Goal: Information Seeking & Learning: Learn about a topic

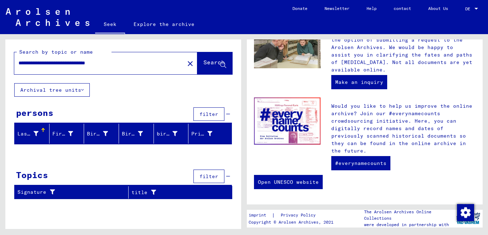
scroll to position [2, 0]
click at [203, 137] on font "Prisoner #" at bounding box center [207, 134] width 32 height 6
click at [137, 67] on input "**********" at bounding box center [97, 62] width 157 height 7
type input "*"
click at [140, 67] on input "text" at bounding box center [97, 62] width 157 height 7
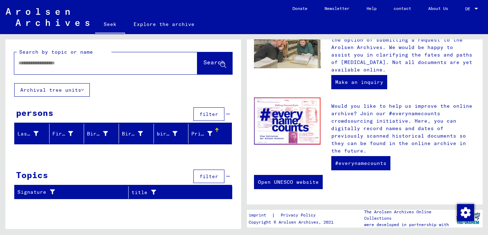
click at [140, 67] on input "text" at bounding box center [97, 62] width 157 height 7
type input "**********"
click at [201, 137] on font "Prisoner #" at bounding box center [207, 134] width 32 height 6
click at [203, 66] on font "Search" at bounding box center [213, 62] width 21 height 7
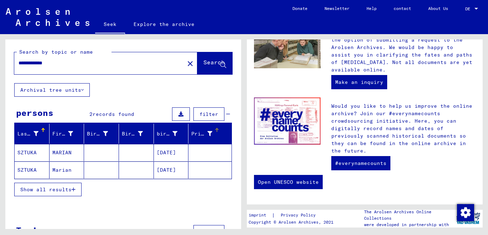
click at [215, 132] on div at bounding box center [217, 130] width 4 height 4
click at [72, 192] on icon "button" at bounding box center [74, 189] width 4 height 5
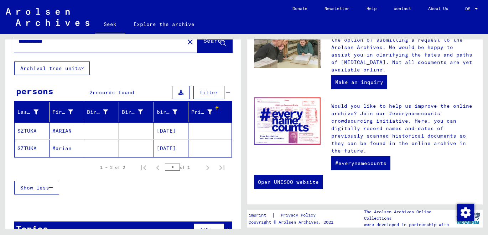
scroll to position [46, 0]
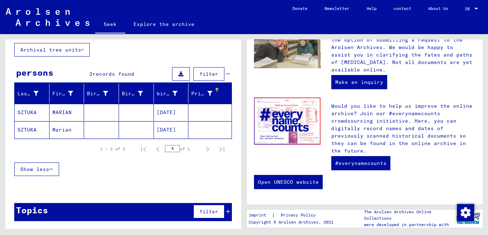
click at [201, 215] on font "filter" at bounding box center [208, 212] width 19 height 6
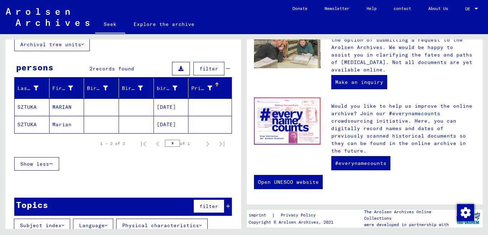
click at [201, 210] on font "filter" at bounding box center [208, 206] width 19 height 6
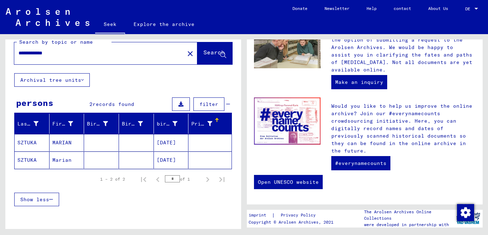
scroll to position [0, 0]
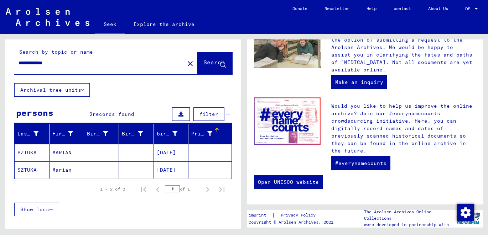
click at [186, 27] on font "Explore the archive" at bounding box center [164, 24] width 61 height 6
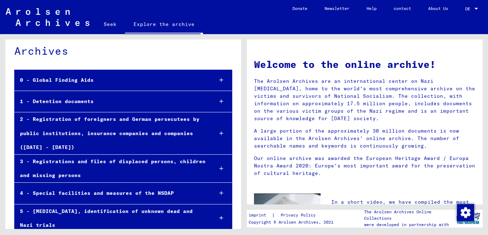
scroll to position [36, 0]
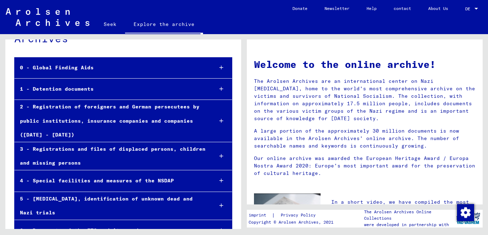
click at [158, 96] on div "1 - Detention documents" at bounding box center [111, 89] width 193 height 14
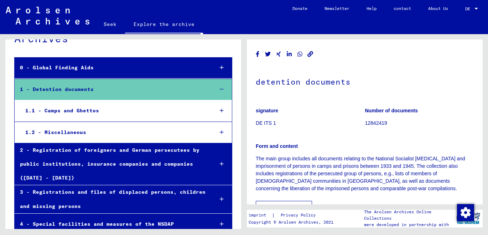
click at [120, 118] on div "1.1 - Camps and Ghettos" at bounding box center [114, 111] width 188 height 14
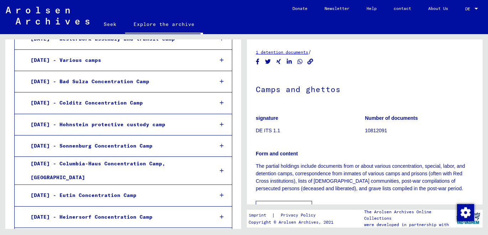
scroll to position [1175, 0]
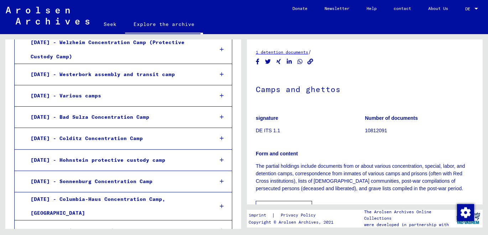
click at [111, 157] on font "[DATE] - Hohnstein protective custody camp" at bounding box center [98, 160] width 135 height 6
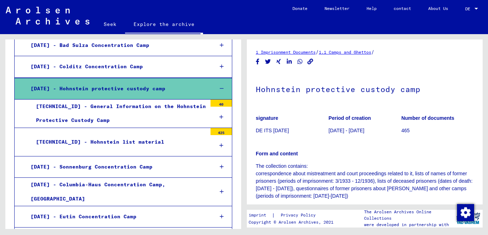
scroll to position [1246, 0]
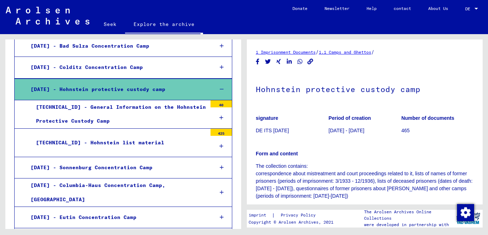
click at [106, 140] on font "[TECHNICAL_ID] - Hohnstein list material" at bounding box center [100, 143] width 128 height 6
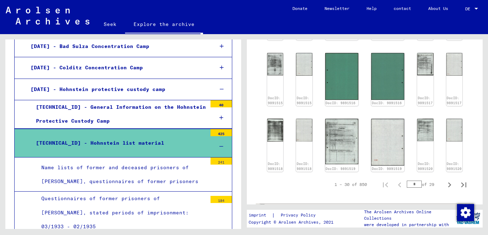
scroll to position [427, 0]
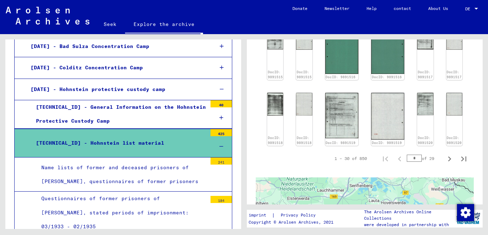
drag, startPoint x: 353, startPoint y: 172, endPoint x: 400, endPoint y: 236, distance: 79.8
click at [400, 235] on html "Seek Explore the archive Donate Newsletter Help contact About Us Seek Explore t…" at bounding box center [244, 117] width 488 height 235
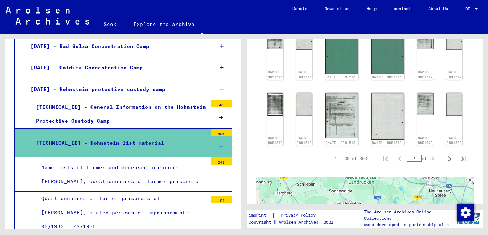
drag, startPoint x: 360, startPoint y: 178, endPoint x: 386, endPoint y: 220, distance: 50.1
click at [386, 220] on div "1 Imprisonment Documents / 1.1 Camps and Ghettos / [DATE] Hohnstein Protective …" at bounding box center [366, 131] width 244 height 195
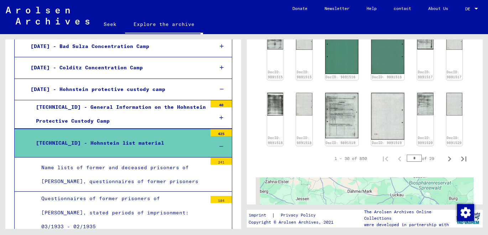
drag, startPoint x: 319, startPoint y: 179, endPoint x: 367, endPoint y: 217, distance: 61.6
click at [367, 217] on div "1 Imprisonment Documents / 1.1 Camps and Ghettos / [DATE] Hohnstein Protective …" at bounding box center [366, 131] width 244 height 195
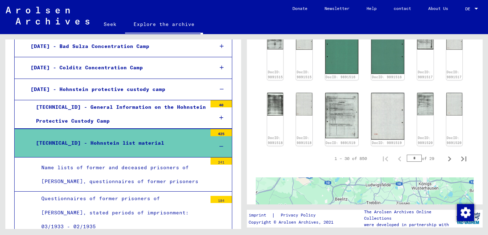
drag, startPoint x: 288, startPoint y: 156, endPoint x: 328, endPoint y: 239, distance: 91.6
click at [328, 235] on html "Seek Explore the archive Donate Newsletter Help contact About Us Seek Explore t…" at bounding box center [244, 117] width 488 height 235
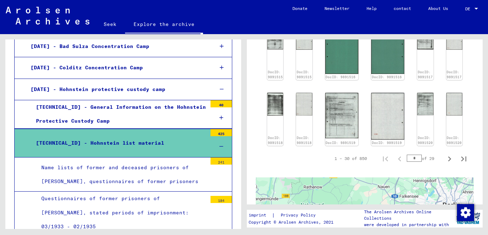
drag, startPoint x: 303, startPoint y: 156, endPoint x: 358, endPoint y: 229, distance: 91.9
click at [358, 229] on div "1 Imprisonment Documents / 1.1 Camps and Ghettos / [DATE] Hohnstein Protective …" at bounding box center [366, 131] width 244 height 195
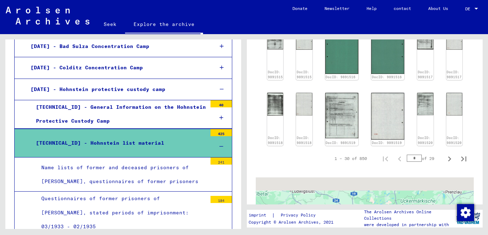
drag, startPoint x: 333, startPoint y: 158, endPoint x: 340, endPoint y: 231, distance: 73.0
click at [340, 229] on div "1 Imprisonment Documents / 1.1 Camps and Ghettos / [DATE] Hohnstein Protective …" at bounding box center [366, 131] width 244 height 195
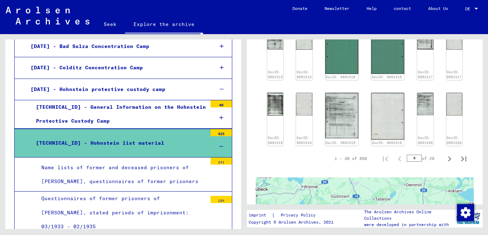
drag, startPoint x: 332, startPoint y: 183, endPoint x: 345, endPoint y: 242, distance: 60.2
click at [345, 235] on html "Seek Explore the archive Donate Newsletter Help contact About Us Seek Explore t…" at bounding box center [244, 117] width 488 height 235
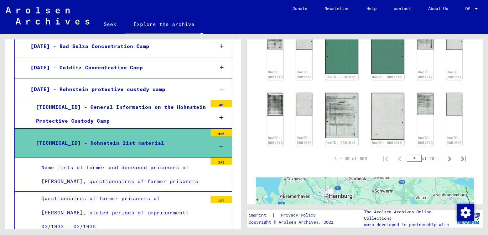
drag, startPoint x: 295, startPoint y: 184, endPoint x: 347, endPoint y: 155, distance: 59.1
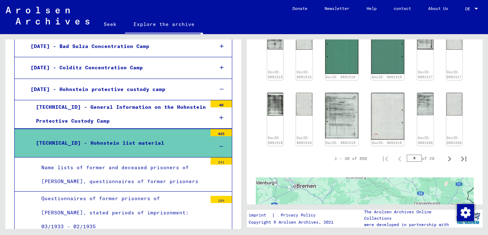
drag, startPoint x: 348, startPoint y: 196, endPoint x: 354, endPoint y: 160, distance: 36.8
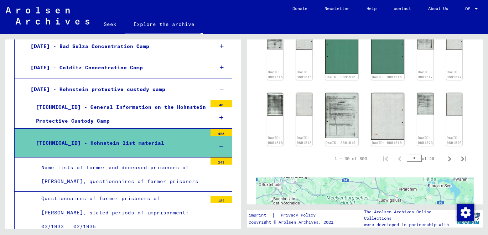
drag, startPoint x: 341, startPoint y: 181, endPoint x: 306, endPoint y: 242, distance: 70.4
click at [306, 235] on html "Seek Explore the archive Donate Newsletter Help contact About Us Seek Explore t…" at bounding box center [244, 117] width 488 height 235
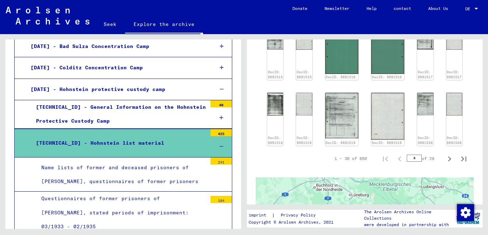
drag, startPoint x: 330, startPoint y: 172, endPoint x: 373, endPoint y: 159, distance: 44.5
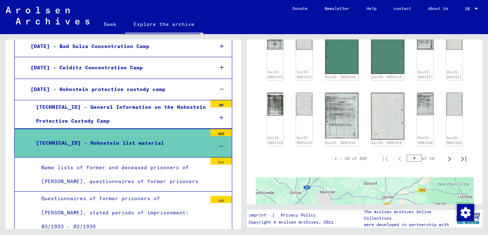
drag, startPoint x: 336, startPoint y: 199, endPoint x: 386, endPoint y: 154, distance: 67.5
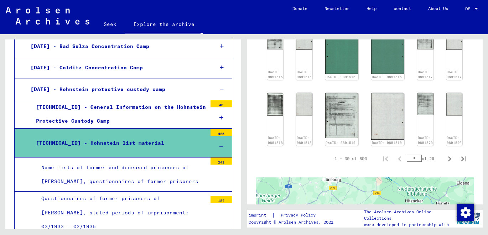
drag, startPoint x: 366, startPoint y: 191, endPoint x: 328, endPoint y: 235, distance: 57.8
click at [328, 229] on div "1 Imprisonment Documents / 1.1 Camps and Ghettos / [DATE] Hohnstein Protective …" at bounding box center [366, 131] width 244 height 195
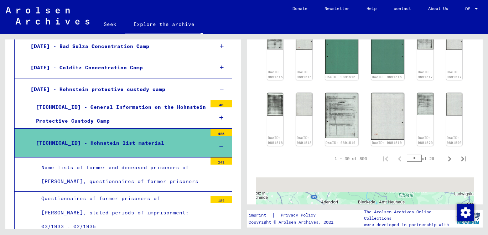
drag, startPoint x: 364, startPoint y: 176, endPoint x: 357, endPoint y: 208, distance: 32.8
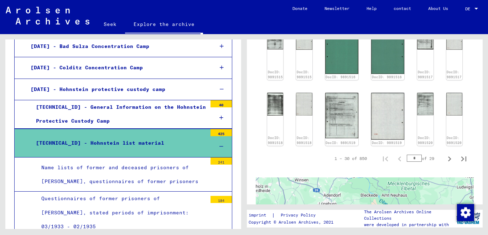
drag, startPoint x: 355, startPoint y: 189, endPoint x: 359, endPoint y: 181, distance: 9.1
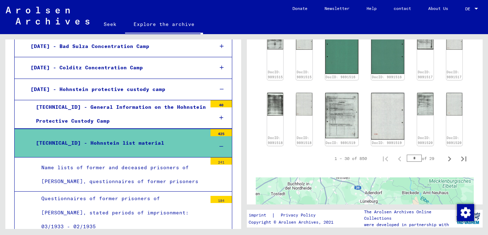
drag, startPoint x: 357, startPoint y: 179, endPoint x: 397, endPoint y: 179, distance: 39.9
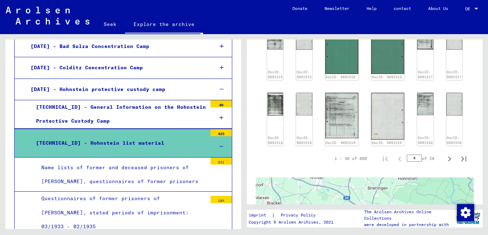
drag, startPoint x: 340, startPoint y: 183, endPoint x: 354, endPoint y: 242, distance: 61.1
click at [354, 235] on html "Seek Explore the archive Donate Newsletter Help contact About Us Seek Explore t…" at bounding box center [244, 117] width 488 height 235
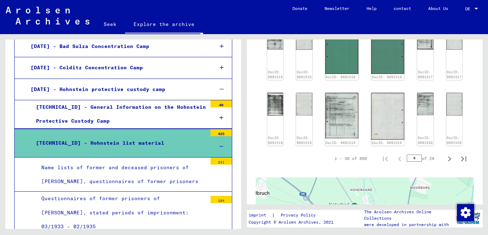
drag, startPoint x: 309, startPoint y: 180, endPoint x: 332, endPoint y: 242, distance: 66.2
click at [332, 235] on html "Seek Explore the archive Donate Newsletter Help contact About Us Seek Explore t…" at bounding box center [244, 117] width 488 height 235
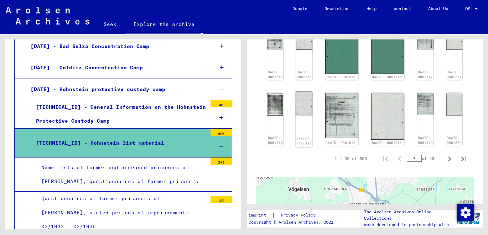
drag, startPoint x: 333, startPoint y: 154, endPoint x: 301, endPoint y: 90, distance: 71.3
click at [301, 90] on div "1 Imprisonment Documents / 1.1 Camps and Ghettos / [DATE] Hohnstein Protective …" at bounding box center [365, 5] width 218 height 769
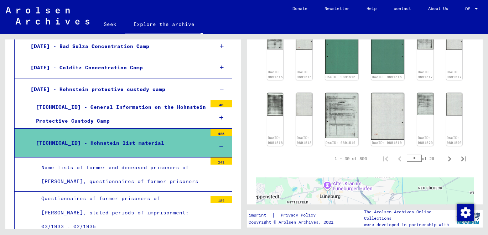
drag, startPoint x: 330, startPoint y: 202, endPoint x: 293, endPoint y: 160, distance: 56.0
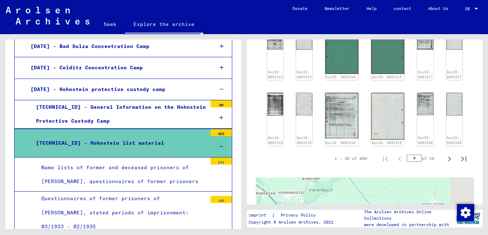
drag, startPoint x: 368, startPoint y: 198, endPoint x: 263, endPoint y: 32, distance: 196.0
click at [263, 32] on mat-sidenav-content "Seek Explore the archive Do you have detailed questions or information about th…" at bounding box center [244, 117] width 488 height 235
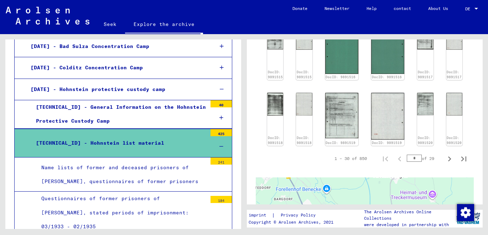
drag, startPoint x: 385, startPoint y: 177, endPoint x: 363, endPoint y: 118, distance: 63.0
click at [363, 118] on div "1 Imprisonment Documents / 1.1 Camps and Ghettos / [DATE] Hohnstein Protective …" at bounding box center [365, 5] width 218 height 769
click at [393, 144] on div "1 Imprisonment Documents / 1.1 Camps and Ghettos / [DATE] Hohnstein Protective …" at bounding box center [365, 5] width 218 height 769
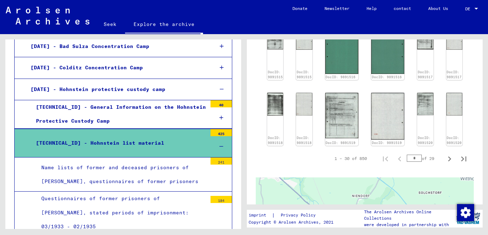
drag, startPoint x: 355, startPoint y: 168, endPoint x: 426, endPoint y: 240, distance: 100.7
click at [426, 235] on html "Seek Explore the archive Donate Newsletter Help contact About Us Seek Explore t…" at bounding box center [244, 117] width 488 height 235
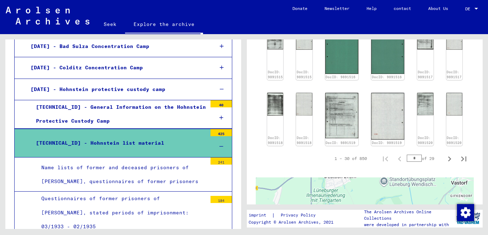
drag, startPoint x: 318, startPoint y: 168, endPoint x: 371, endPoint y: 231, distance: 82.1
click at [371, 229] on div "1 Imprisonment Documents / 1.1 Camps and Ghettos / [DATE] Hohnstein Protective …" at bounding box center [366, 131] width 244 height 195
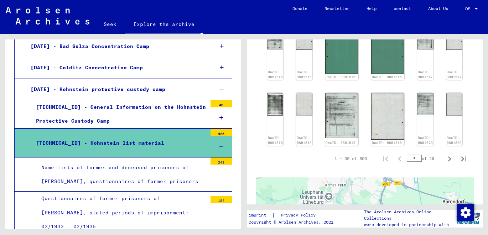
drag, startPoint x: 338, startPoint y: 166, endPoint x: 359, endPoint y: 242, distance: 79.2
click at [359, 235] on html "Seek Explore the archive Donate Newsletter Help contact About Us Seek Explore t…" at bounding box center [244, 117] width 488 height 235
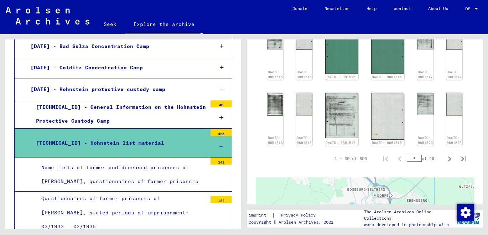
drag, startPoint x: 338, startPoint y: 173, endPoint x: 355, endPoint y: 225, distance: 55.4
click at [355, 225] on div "1 Imprisonment Documents / 1.1 Camps and Ghettos / [DATE] Hohnstein Protective …" at bounding box center [366, 131] width 244 height 195
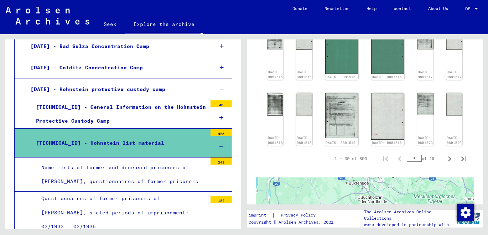
drag, startPoint x: 361, startPoint y: 200, endPoint x: 377, endPoint y: 185, distance: 22.7
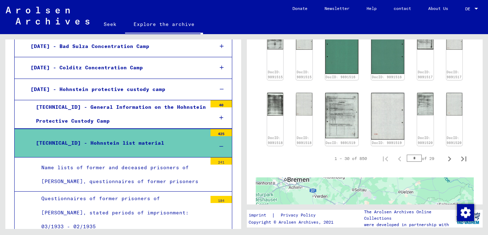
drag, startPoint x: 352, startPoint y: 191, endPoint x: 348, endPoint y: 145, distance: 45.7
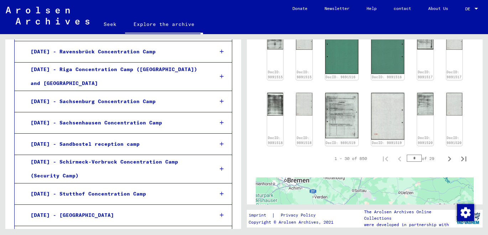
scroll to position [925, 0]
